Goal: Information Seeking & Learning: Understand process/instructions

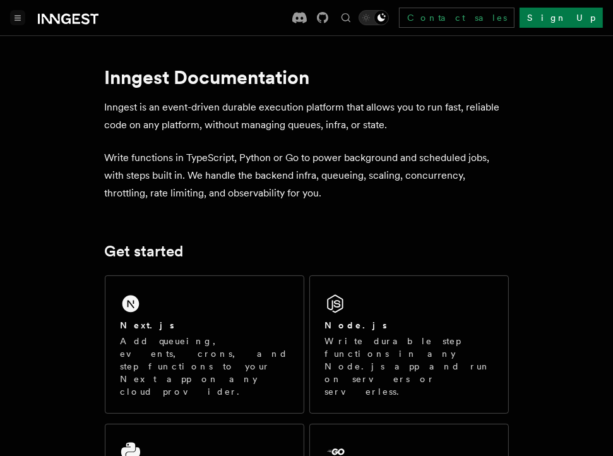
click at [13, 16] on button "Toggle navigation" at bounding box center [17, 17] width 15 height 15
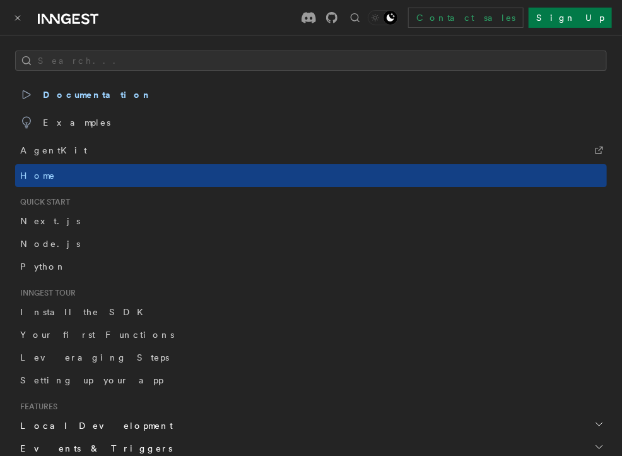
click at [210, 16] on div "Contact sales Sign Up" at bounding box center [371, 18] width 484 height 20
click at [45, 242] on span "Node.js" at bounding box center [50, 244] width 60 height 10
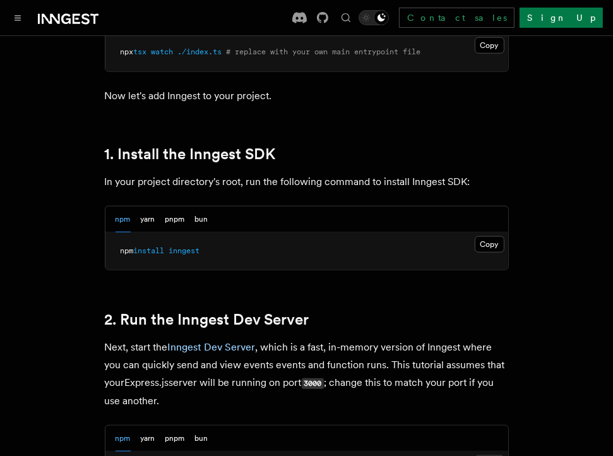
scroll to position [757, 0]
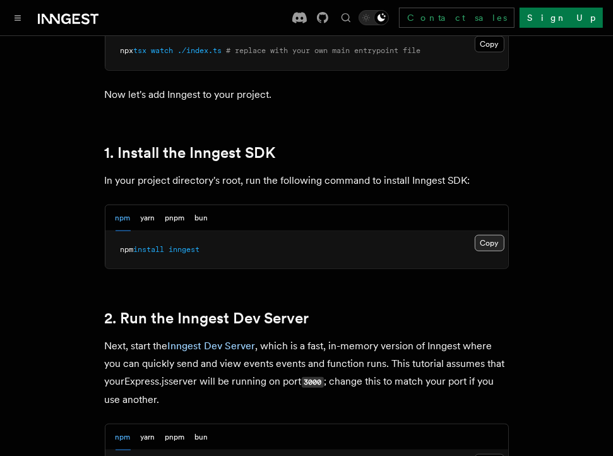
click at [479, 242] on button "Copy Copied" at bounding box center [490, 243] width 30 height 16
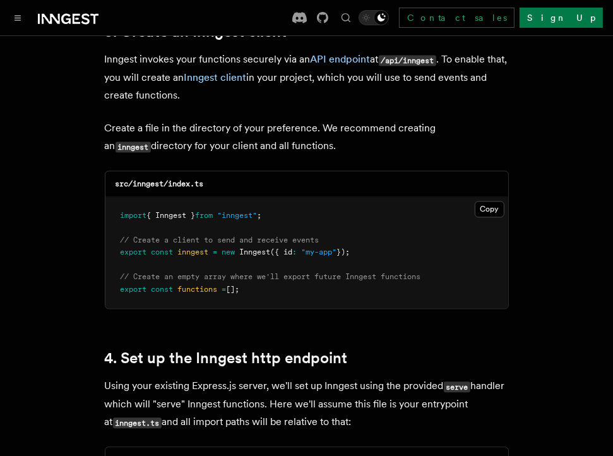
scroll to position [1641, 0]
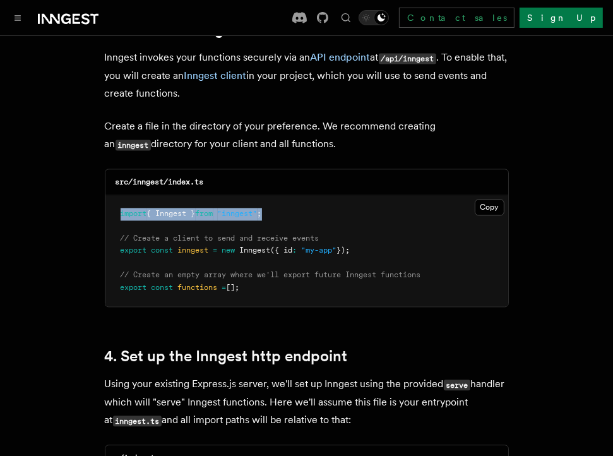
drag, startPoint x: 280, startPoint y: 191, endPoint x: 114, endPoint y: 183, distance: 166.2
click at [114, 195] on pre "import { Inngest } from "inngest" ; // Create a client to send and receive even…" at bounding box center [306, 251] width 403 height 112
copy span "import { Inngest } from "inngest" ;"
click at [168, 133] on p "Create a file in the directory of your preference. We recommend creating an inn…" at bounding box center [307, 135] width 404 height 36
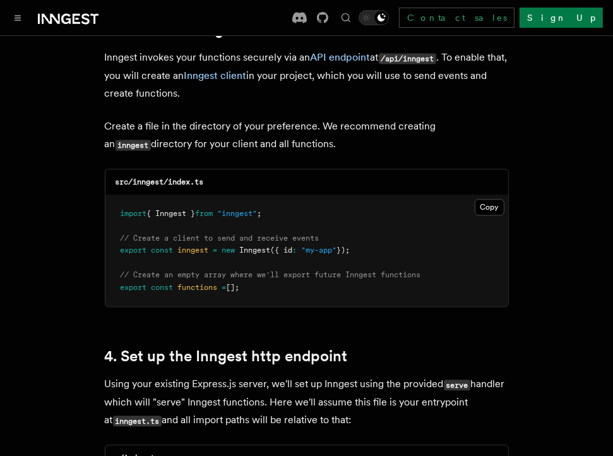
drag, startPoint x: 371, startPoint y: 233, endPoint x: 110, endPoint y: 220, distance: 261.0
click at [110, 220] on pre "import { Inngest } from "inngest" ; // Create a client to send and receive even…" at bounding box center [306, 251] width 403 height 112
copy code "// Create a client to send and receive events export const inngest = new Innges…"
drag, startPoint x: 252, startPoint y: 271, endPoint x: 112, endPoint y: 263, distance: 140.4
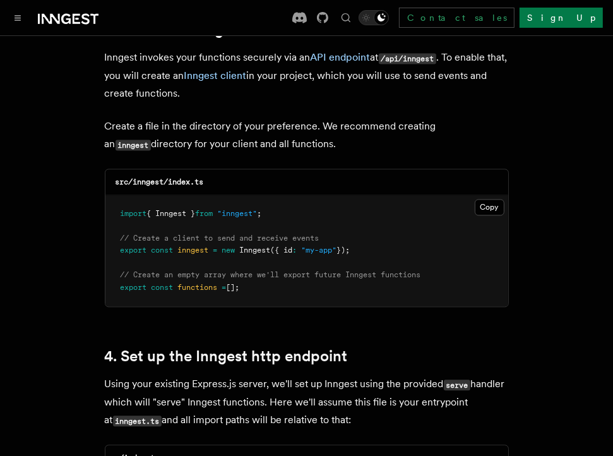
click at [112, 263] on pre "import { Inngest } from "inngest" ; // Create a client to send and receive even…" at bounding box center [306, 251] width 403 height 112
copy code "// Create an empty array where we'll export future Inngest functions export con…"
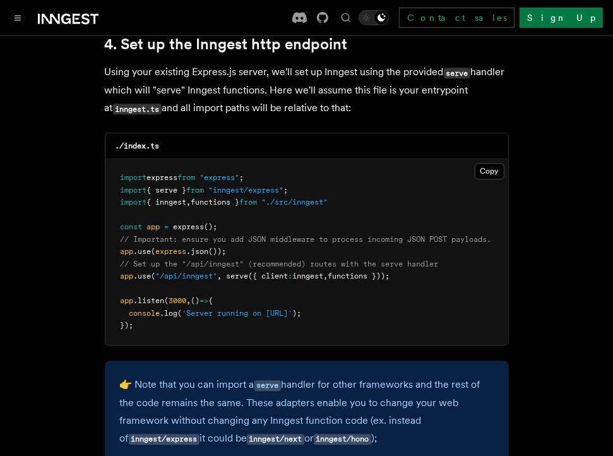
scroll to position [1957, 0]
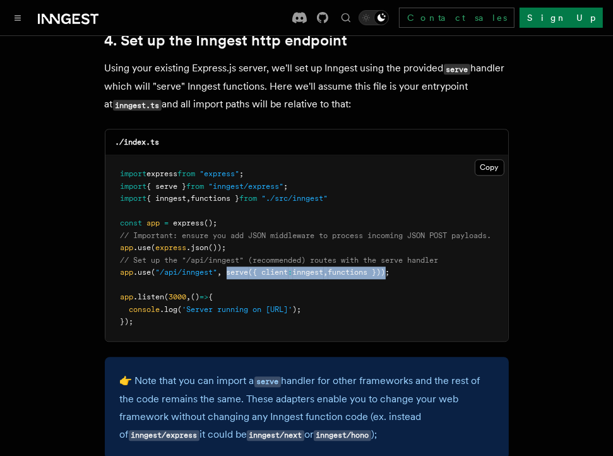
drag, startPoint x: 227, startPoint y: 257, endPoint x: 396, endPoint y: 261, distance: 169.2
click at [390, 268] on span "app .use ( "/api/inngest" , serve ({ client : inngest , functions }));" at bounding box center [256, 272] width 270 height 9
copy span "serve ({ client : inngest , functions })"
click at [444, 267] on pre "import express from "express" ; import { serve } from "inngest/express" ; impor…" at bounding box center [306, 248] width 403 height 186
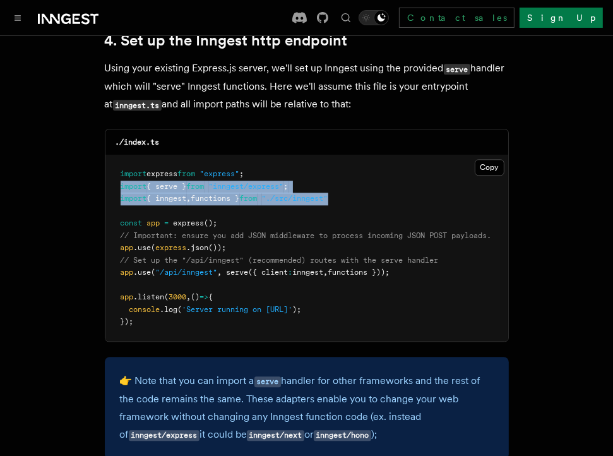
drag, startPoint x: 116, startPoint y: 169, endPoint x: 347, endPoint y: 183, distance: 230.9
click at [347, 183] on pre "import express from "express" ; import { serve } from "inngest/express" ; impor…" at bounding box center [306, 248] width 403 height 186
copy code "import { serve } from "inngest/express" ; import { inngest , functions } from "…"
click at [359, 172] on pre "import express from "express" ; import { serve } from "inngest/express" ; impor…" at bounding box center [306, 248] width 403 height 186
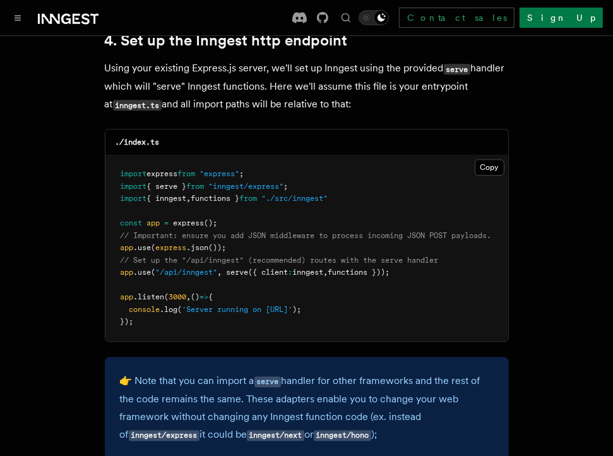
click at [396, 136] on div "./index.ts" at bounding box center [306, 142] width 403 height 26
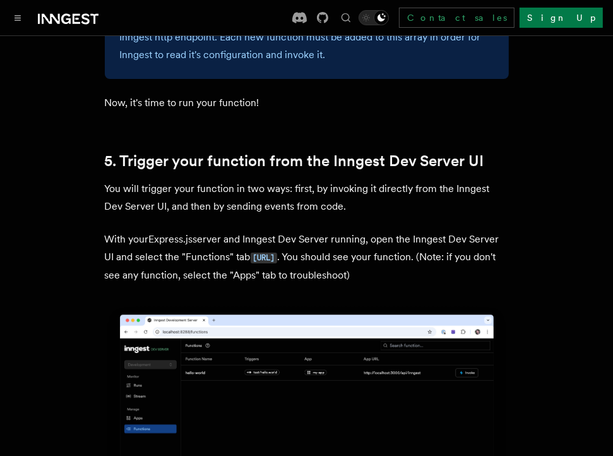
scroll to position [2967, 0]
